Goal: Information Seeking & Learning: Find specific fact

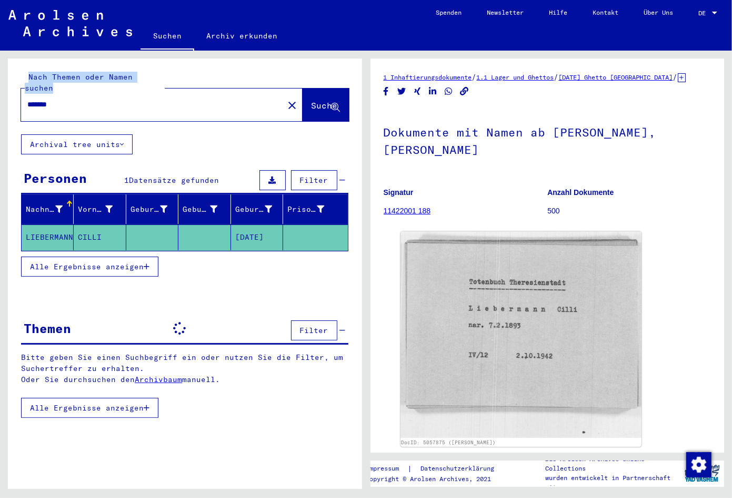
drag, startPoint x: 104, startPoint y: 100, endPoint x: -24, endPoint y: 79, distance: 129.7
click at [8, 79] on div "Nach Themen oder Namen suchen ******* close Suche Archival tree units Personen …" at bounding box center [185, 277] width 354 height 438
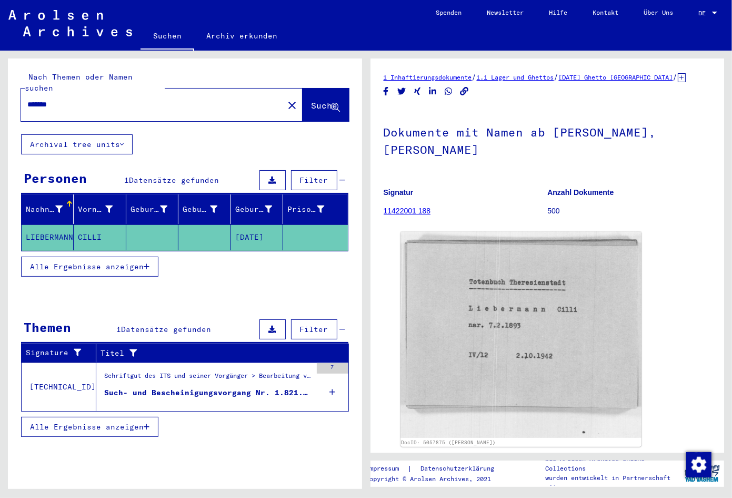
drag, startPoint x: 87, startPoint y: 95, endPoint x: -53, endPoint y: 90, distance: 139.6
click at [27, 99] on input "*******" at bounding box center [152, 104] width 250 height 11
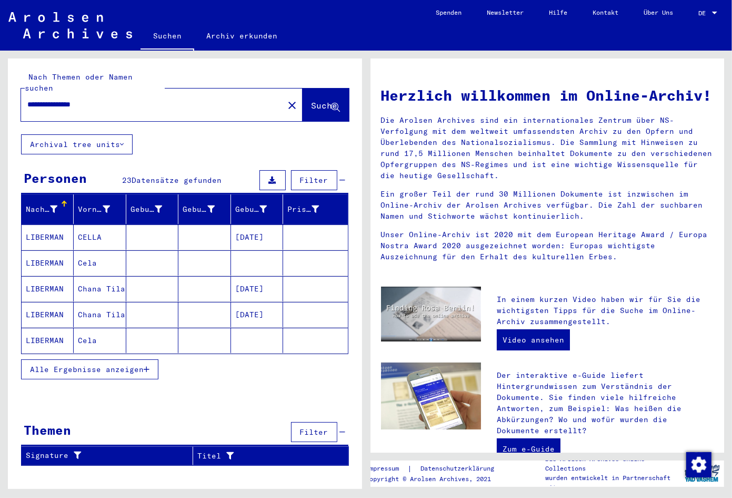
click at [60, 366] on button "Alle Ergebnisse anzeigen" at bounding box center [89, 369] width 137 height 20
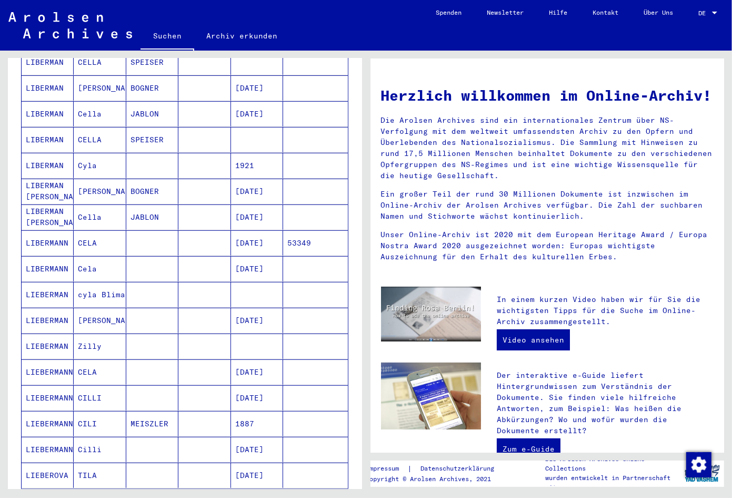
scroll to position [332, 0]
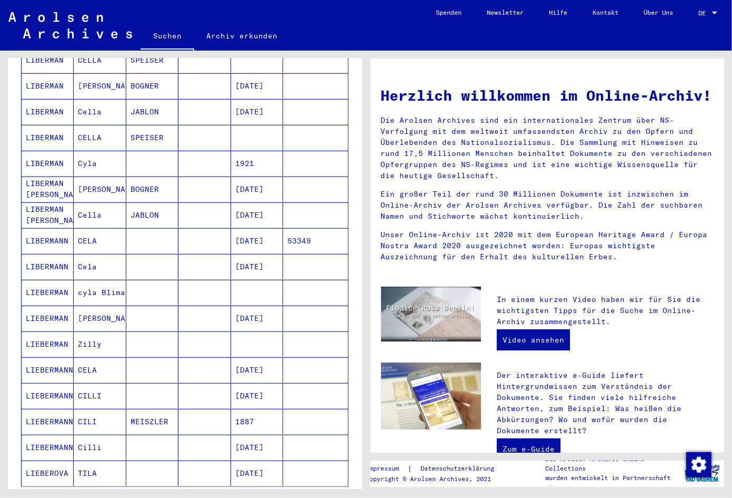
click at [246, 331] on mat-cell at bounding box center [257, 343] width 52 height 25
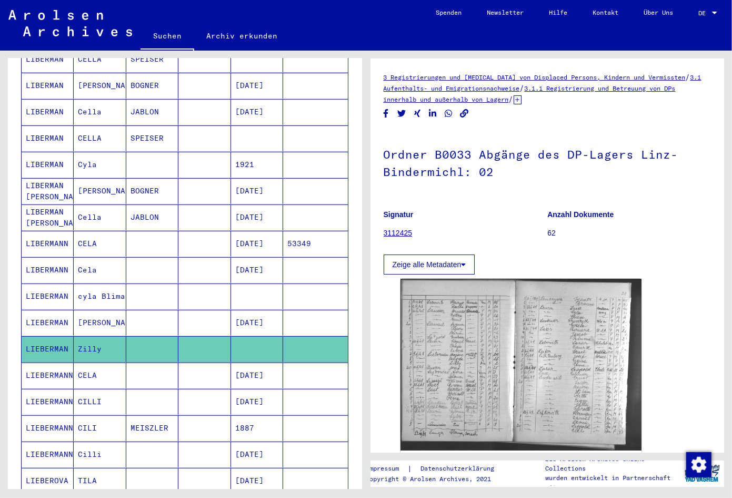
scroll to position [391, 0]
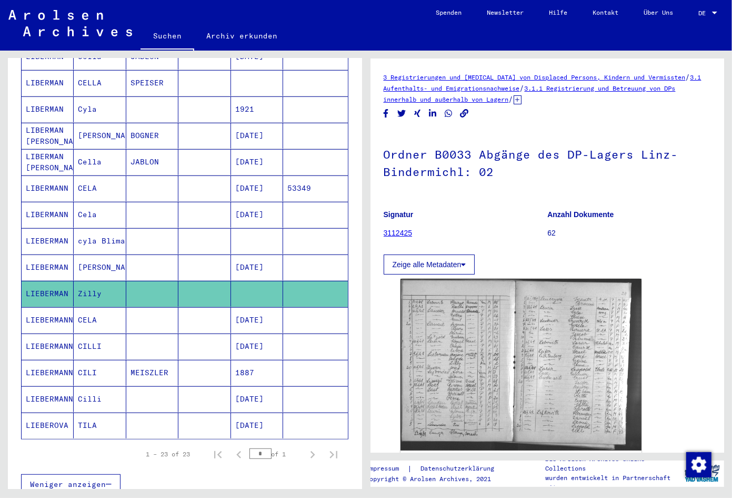
click at [265, 340] on mat-cell "[DATE]" at bounding box center [257, 346] width 52 height 26
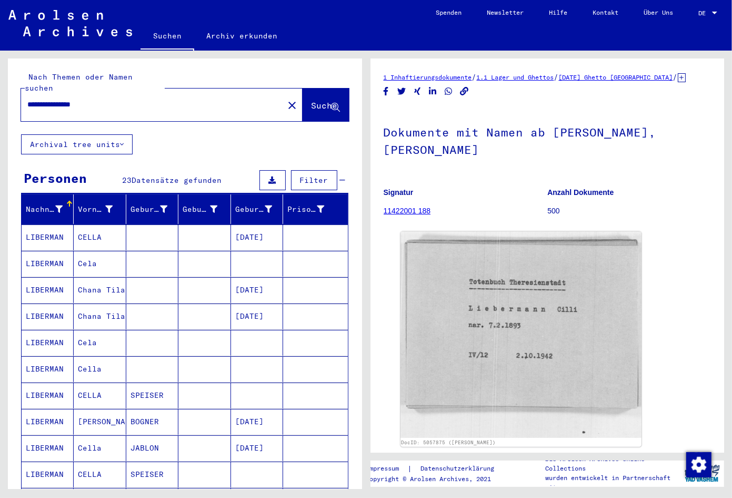
drag, startPoint x: 115, startPoint y: 88, endPoint x: 79, endPoint y: 95, distance: 36.4
click at [79, 99] on input "**********" at bounding box center [152, 104] width 250 height 11
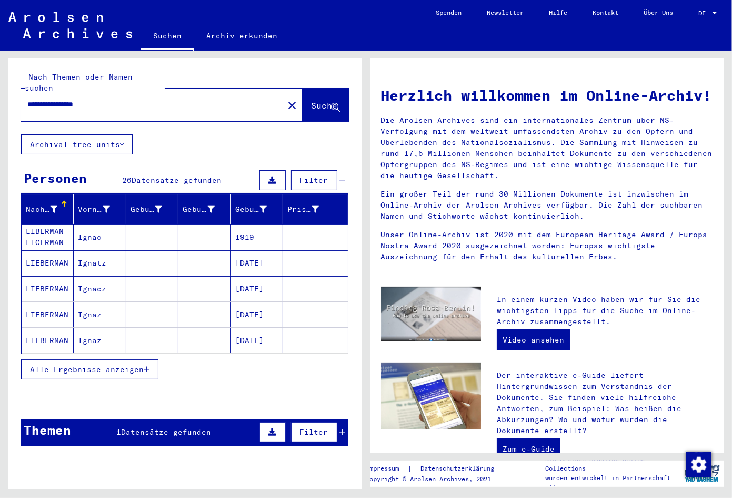
click at [518, 207] on div "Herzlich willkommen im Online-Archiv! Die Arolsen Archives sind ein internation…" at bounding box center [547, 171] width 349 height 195
click at [140, 364] on span "Alle Ergebnisse anzeigen" at bounding box center [87, 368] width 114 height 9
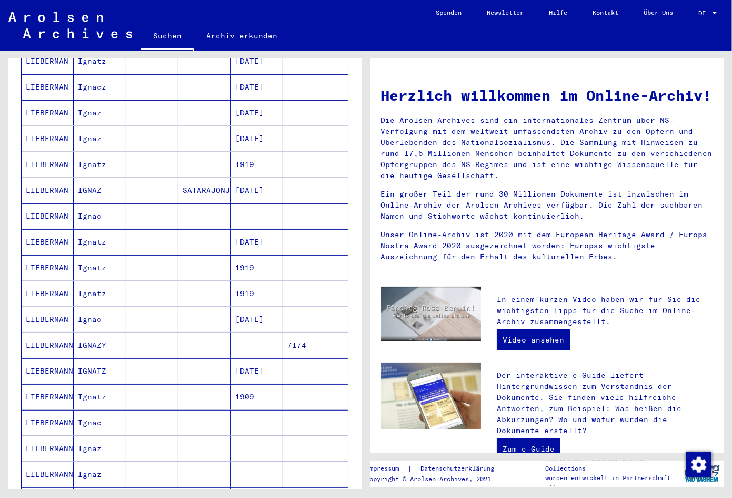
scroll to position [221, 0]
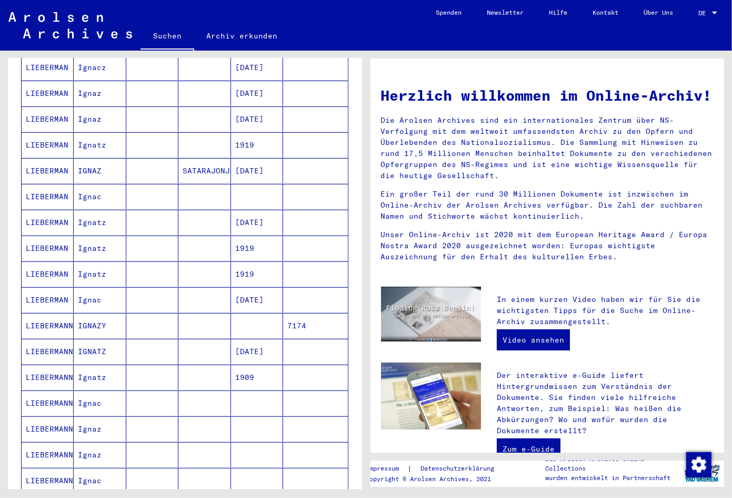
click at [258, 344] on mat-cell "[DATE]" at bounding box center [257, 351] width 52 height 25
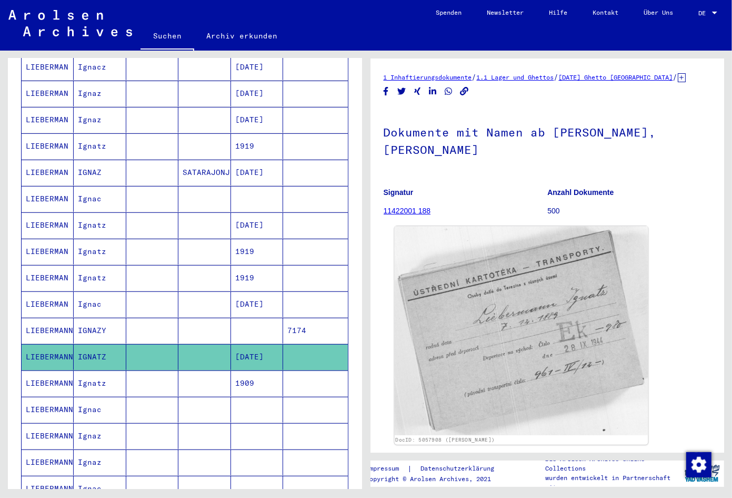
click at [510, 332] on img at bounding box center [520, 330] width 253 height 209
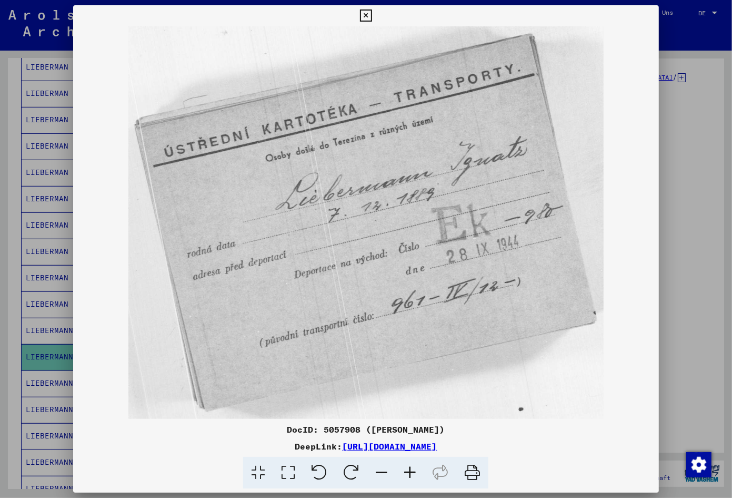
drag, startPoint x: 572, startPoint y: 448, endPoint x: 236, endPoint y: 447, distance: 335.9
click at [236, 447] on div "DeepLink: [URL][DOMAIN_NAME]" at bounding box center [366, 446] width 586 height 13
copy div "[URL][DOMAIN_NAME]"
click at [592, 402] on img at bounding box center [366, 222] width 586 height 392
drag, startPoint x: 648, startPoint y: 13, endPoint x: 592, endPoint y: 57, distance: 71.1
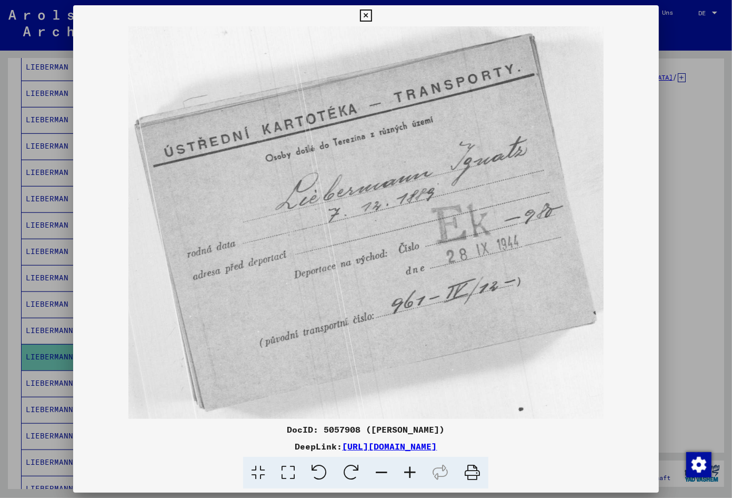
click at [372, 13] on icon at bounding box center [366, 15] width 12 height 13
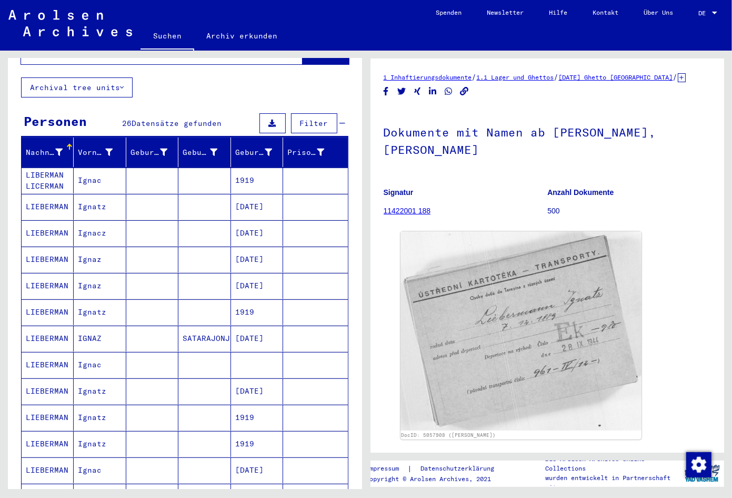
scroll to position [0, 0]
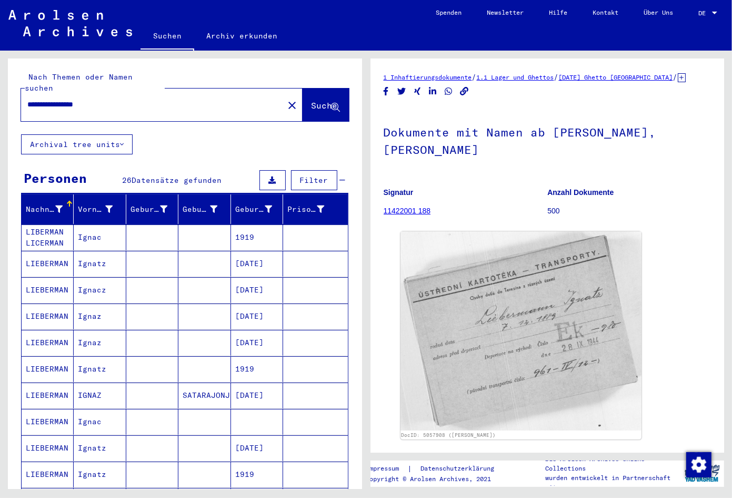
drag, startPoint x: 119, startPoint y: 95, endPoint x: 81, endPoint y: 97, distance: 37.9
click at [81, 99] on input "**********" at bounding box center [152, 104] width 250 height 11
type input "**********"
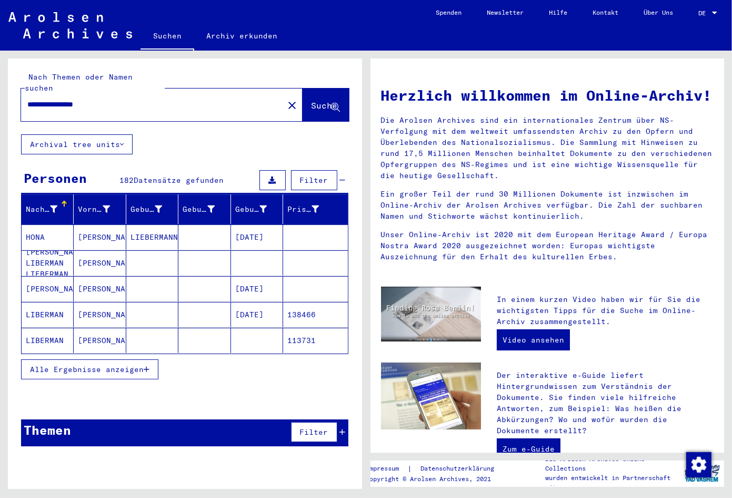
click at [549, 296] on div "Herzlich willkommen im Online-Archiv! Die Arolsen Archives sind ein internation…" at bounding box center [547, 398] width 333 height 648
click at [65, 368] on button "Alle Ergebnisse anzeigen" at bounding box center [89, 369] width 137 height 20
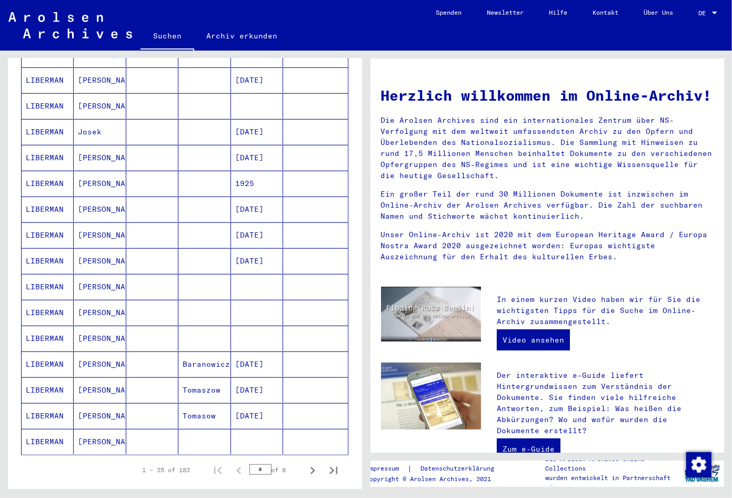
scroll to position [442, 0]
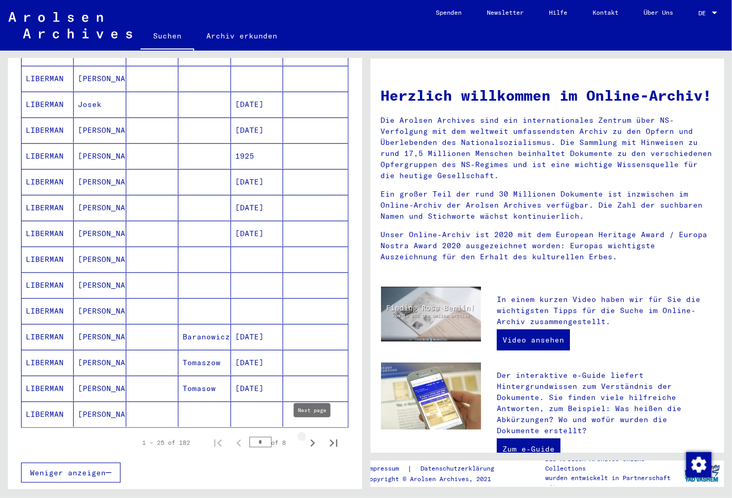
click at [311, 437] on icon "Next page" at bounding box center [312, 442] width 15 height 15
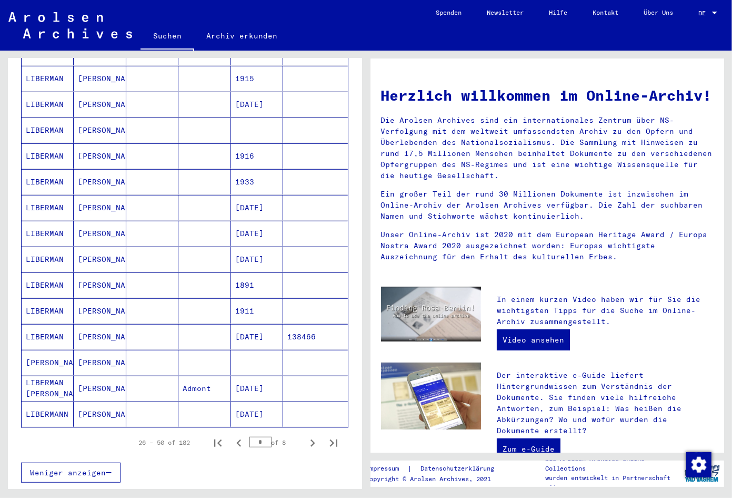
click at [311, 437] on icon "Next page" at bounding box center [312, 442] width 15 height 15
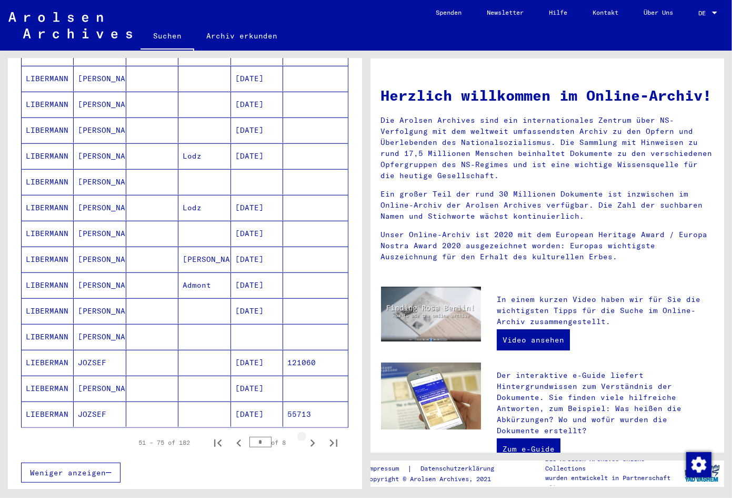
click at [311, 437] on icon "Next page" at bounding box center [312, 442] width 15 height 15
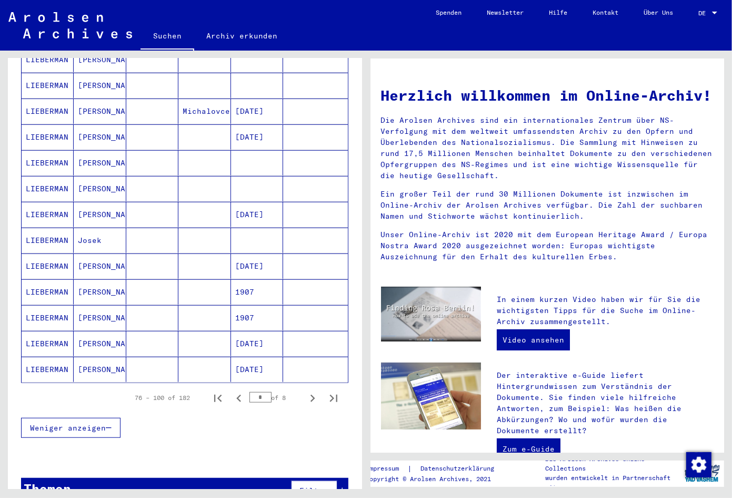
scroll to position [498, 0]
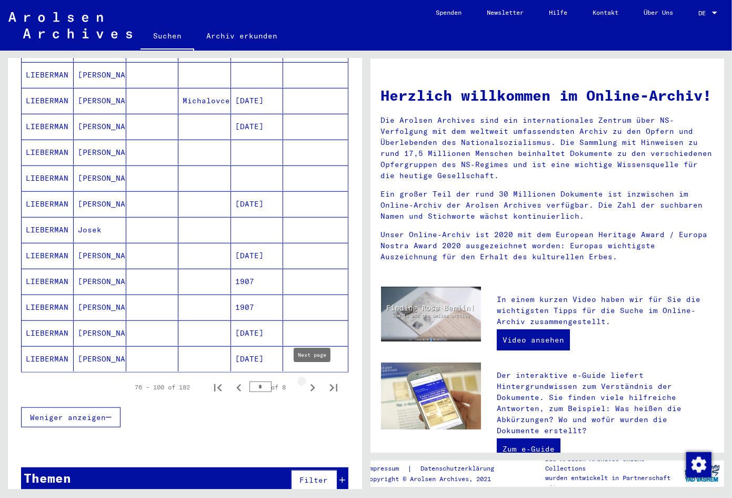
click at [309, 384] on icon "Next page" at bounding box center [312, 387] width 15 height 15
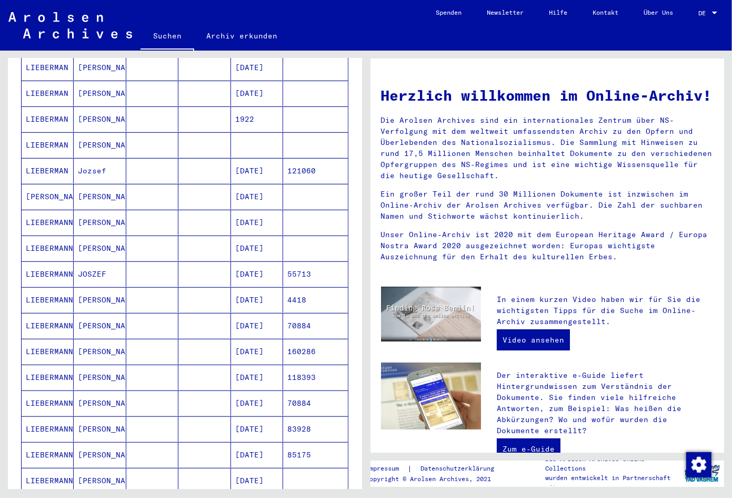
scroll to position [442, 0]
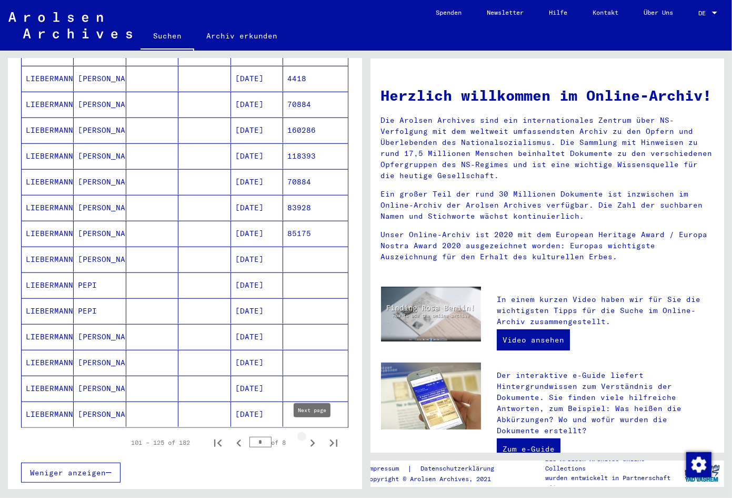
click at [311, 435] on icon "Next page" at bounding box center [312, 442] width 15 height 15
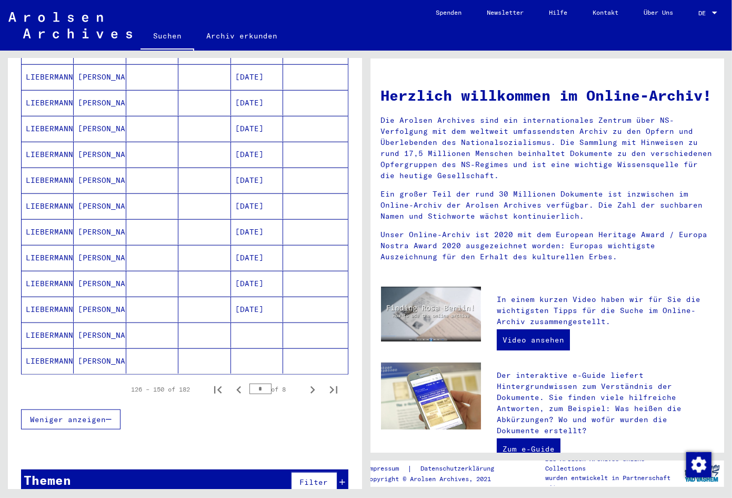
scroll to position [498, 0]
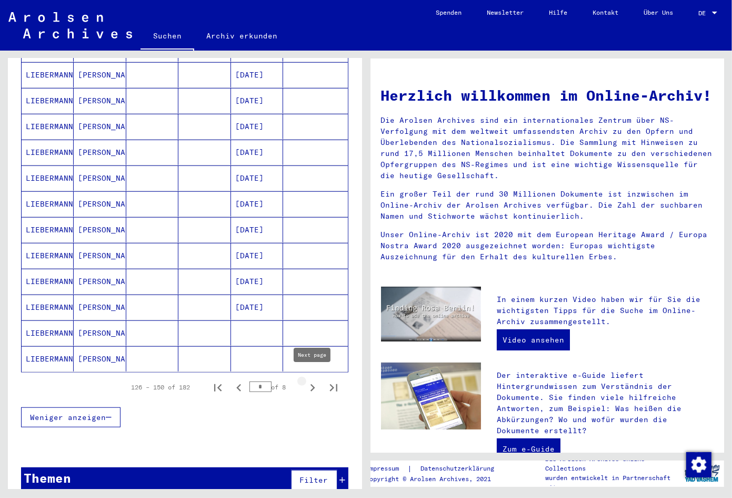
click at [311, 384] on icon "Next page" at bounding box center [312, 387] width 15 height 15
type input "*"
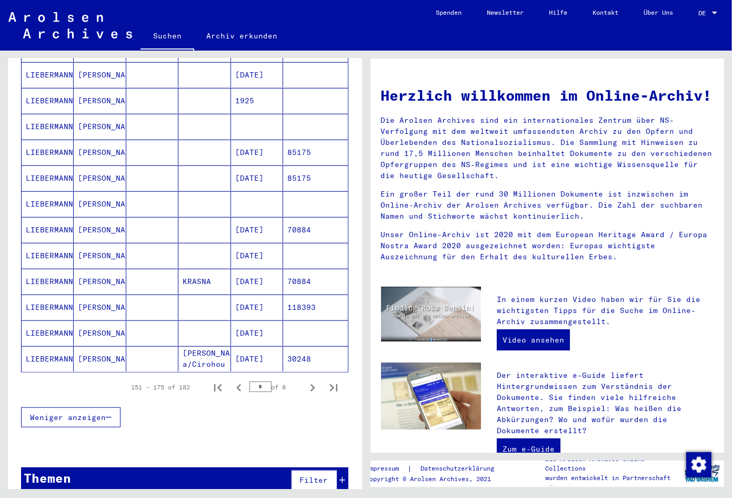
click at [252, 320] on mat-cell "[DATE]" at bounding box center [257, 332] width 52 height 25
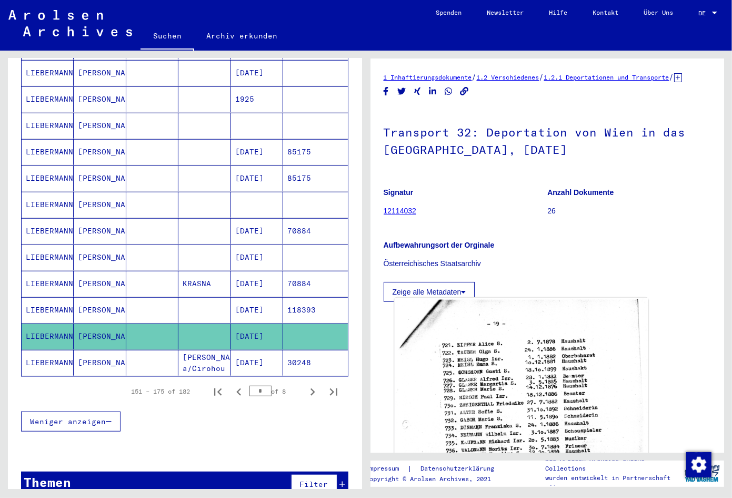
click at [477, 368] on img at bounding box center [520, 471] width 253 height 349
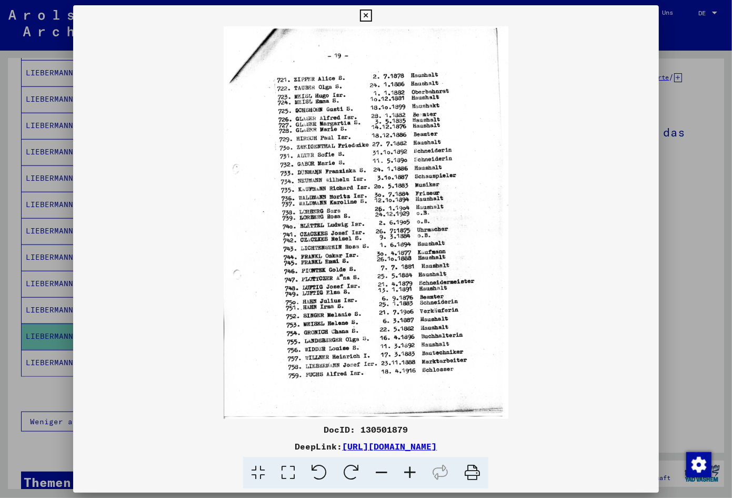
click at [407, 473] on icon at bounding box center [410, 473] width 28 height 32
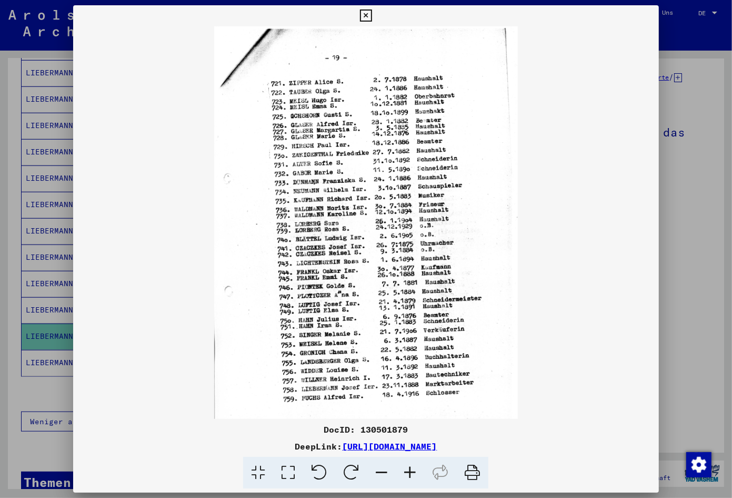
click at [407, 473] on icon at bounding box center [410, 473] width 28 height 32
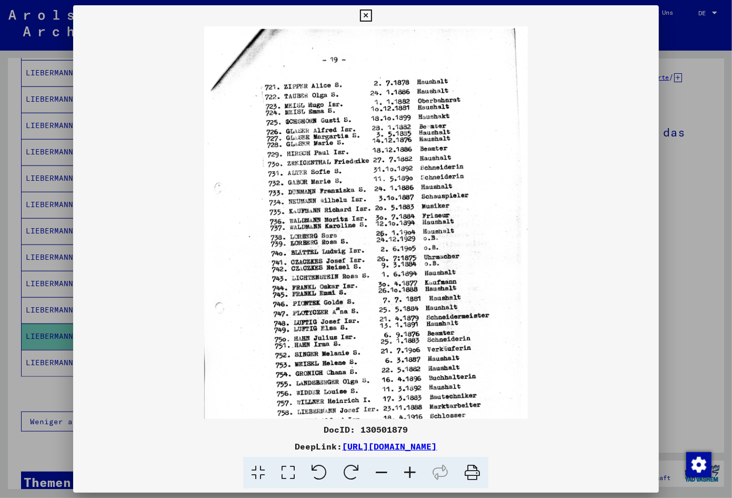
click at [407, 473] on icon at bounding box center [410, 473] width 28 height 32
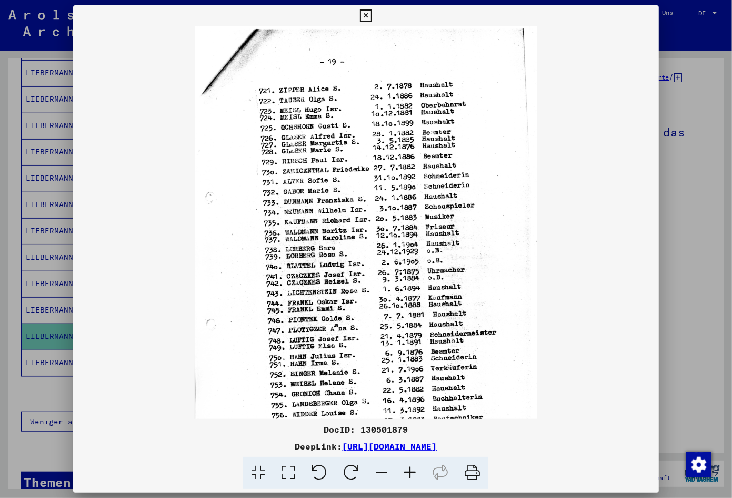
click at [407, 473] on icon at bounding box center [410, 473] width 28 height 32
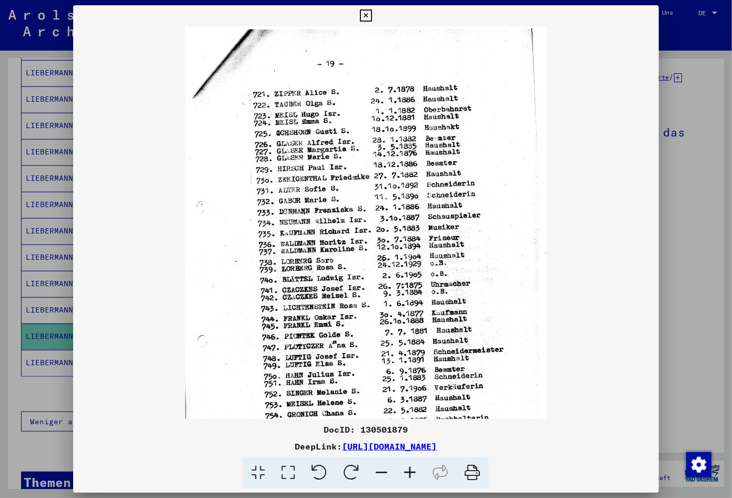
click at [407, 473] on icon at bounding box center [410, 473] width 28 height 32
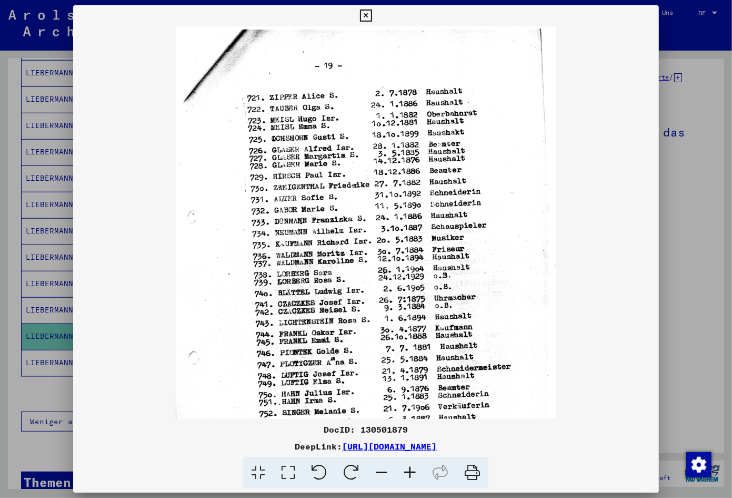
click at [407, 473] on icon at bounding box center [410, 473] width 28 height 32
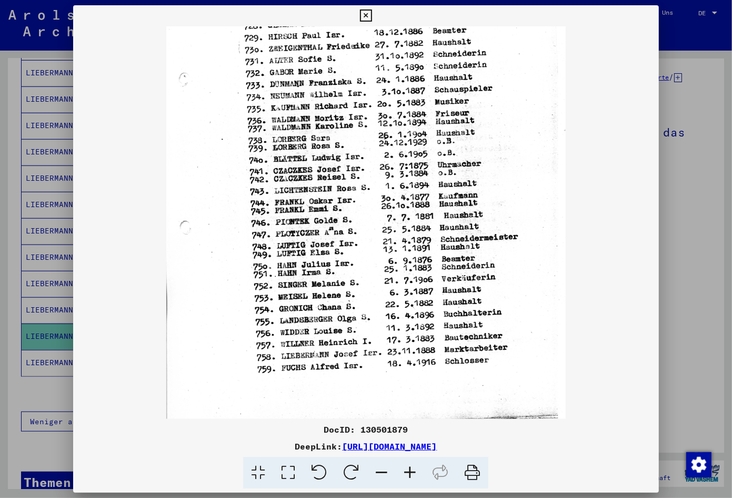
scroll to position [150, 0]
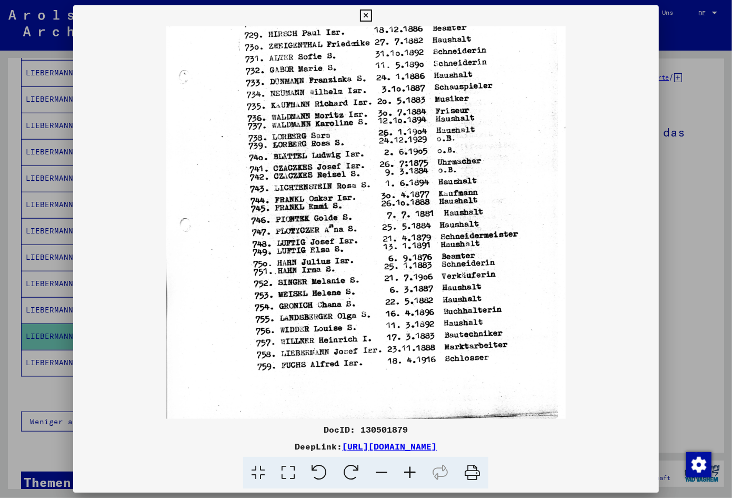
drag, startPoint x: 336, startPoint y: 309, endPoint x: 293, endPoint y: 166, distance: 149.2
click at [293, 166] on img at bounding box center [366, 152] width 400 height 550
drag, startPoint x: 574, startPoint y: 452, endPoint x: 231, endPoint y: 448, distance: 343.3
click at [231, 448] on div "DeepLink: [URL][DOMAIN_NAME]" at bounding box center [366, 446] width 586 height 13
copy div "[URL][DOMAIN_NAME]"
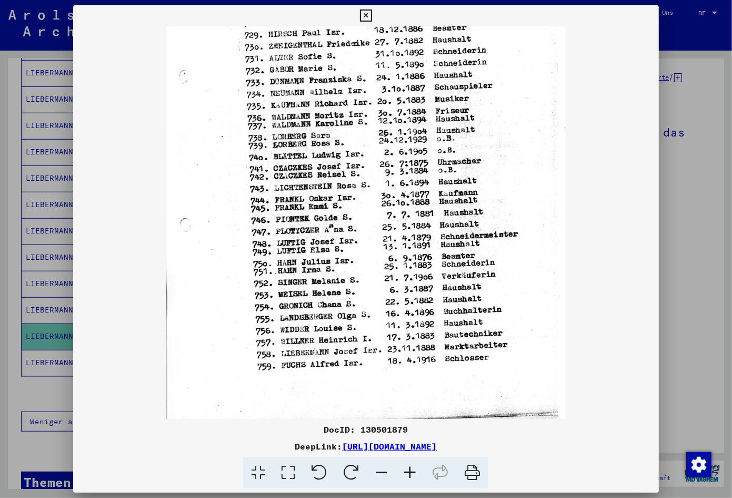
click at [618, 316] on div at bounding box center [366, 222] width 586 height 392
